Goal: Task Accomplishment & Management: Use online tool/utility

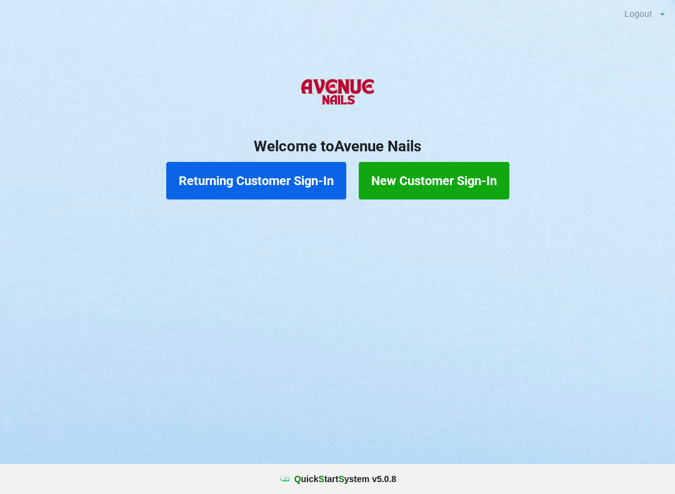
click at [259, 170] on button "Returning Customer Sign-In" at bounding box center [256, 181] width 180 height 38
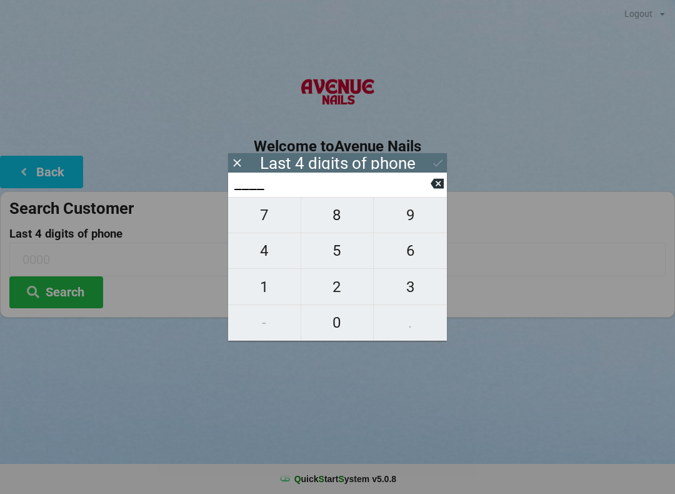
click at [272, 280] on span "1" at bounding box center [264, 287] width 73 height 26
type input "1___"
click at [264, 284] on span "1" at bounding box center [264, 287] width 73 height 26
type input "11__"
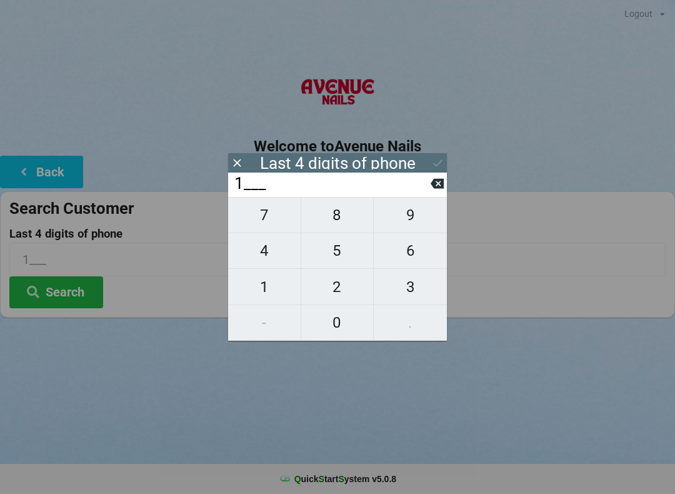
type input "11__"
click at [338, 215] on span "8" at bounding box center [337, 215] width 73 height 26
type input "118_"
click at [416, 215] on span "9" at bounding box center [410, 215] width 73 height 26
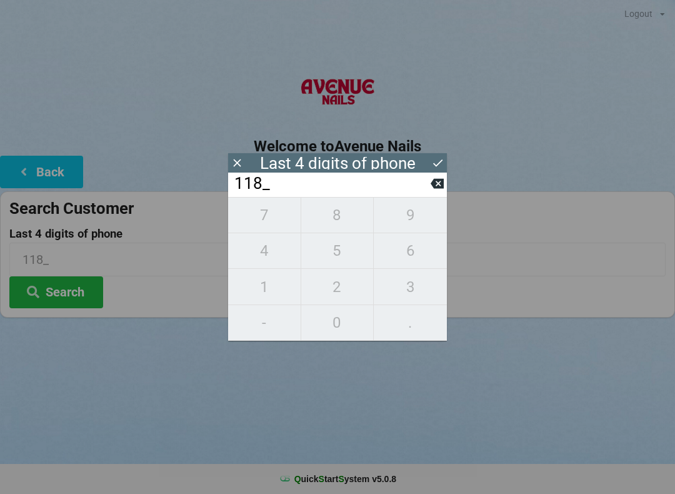
type input "1189"
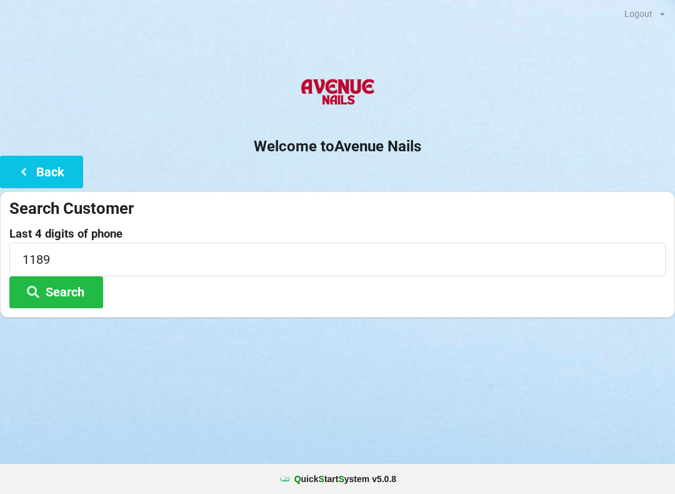
click at [75, 278] on button "Search" at bounding box center [56, 292] width 94 height 32
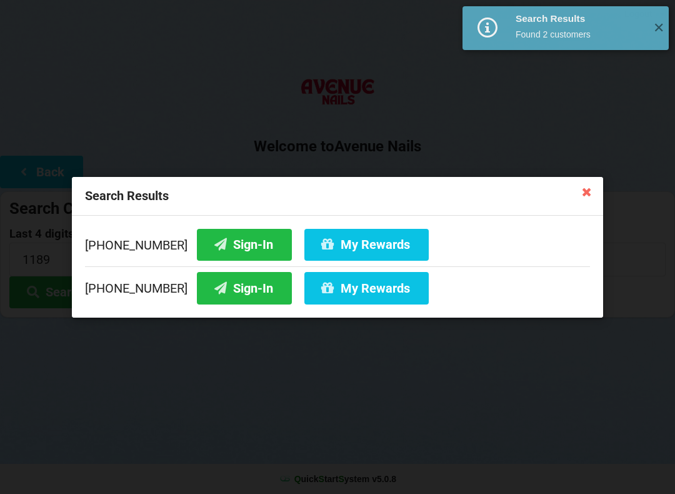
click at [228, 244] on button "Sign-In" at bounding box center [244, 244] width 95 height 32
